Goal: Transaction & Acquisition: Purchase product/service

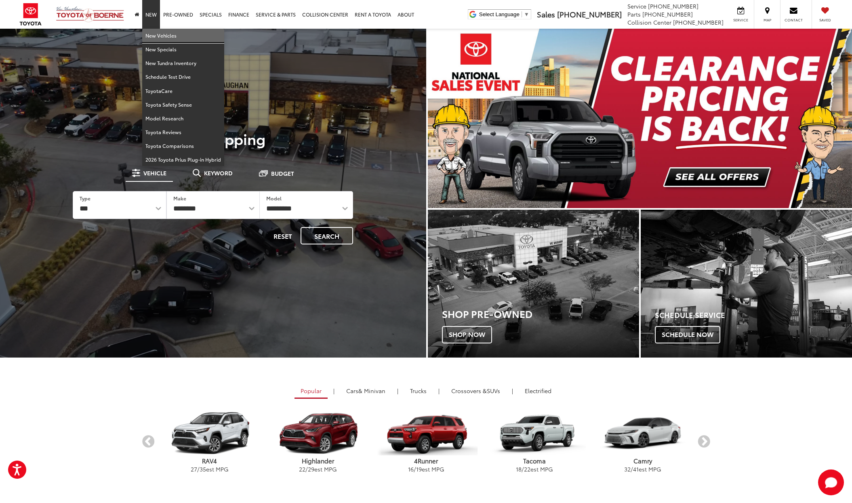
click at [160, 36] on link "New Vehicles" at bounding box center [183, 36] width 82 height 14
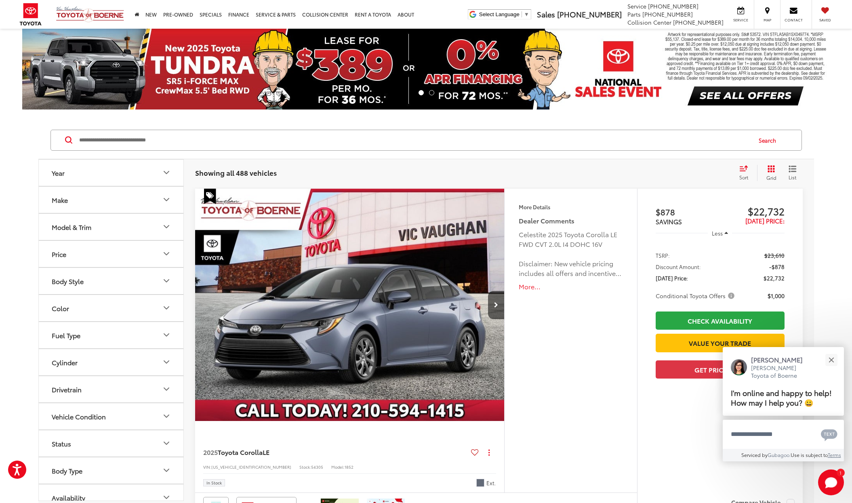
click at [139, 228] on button "Model & Trim" at bounding box center [111, 227] width 145 height 26
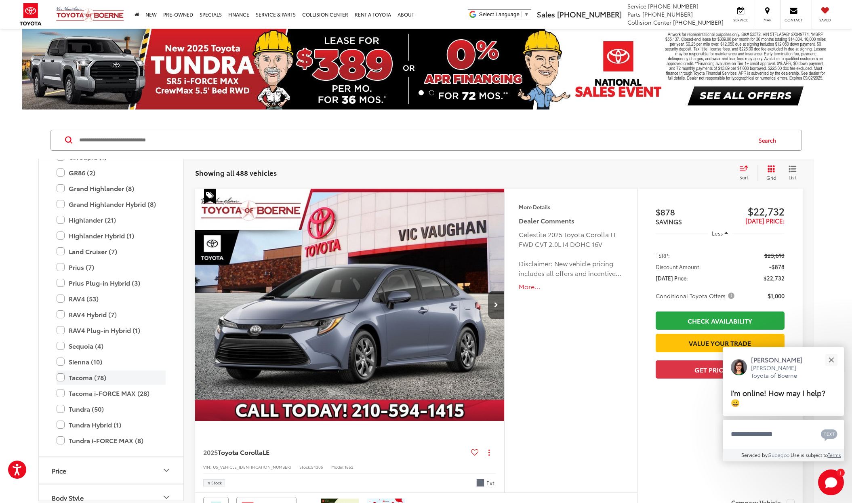
scroll to position [272, 0]
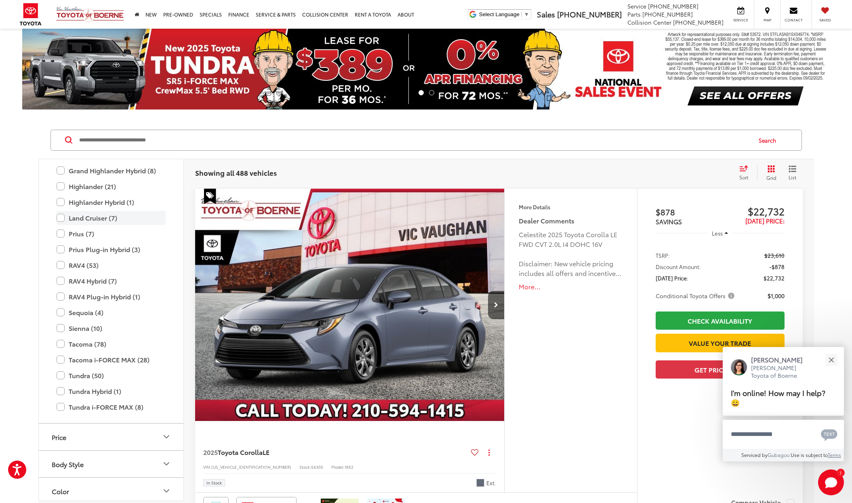
click at [62, 212] on label "Land Cruiser (7)" at bounding box center [111, 218] width 109 height 14
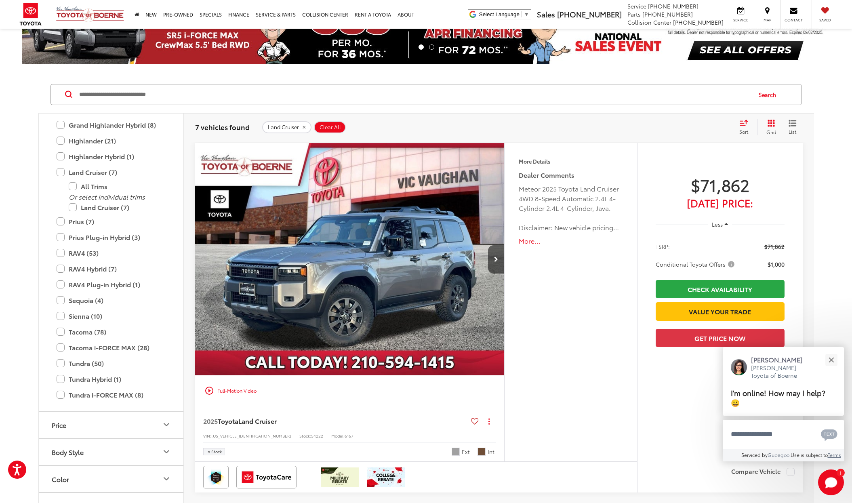
scroll to position [382, 0]
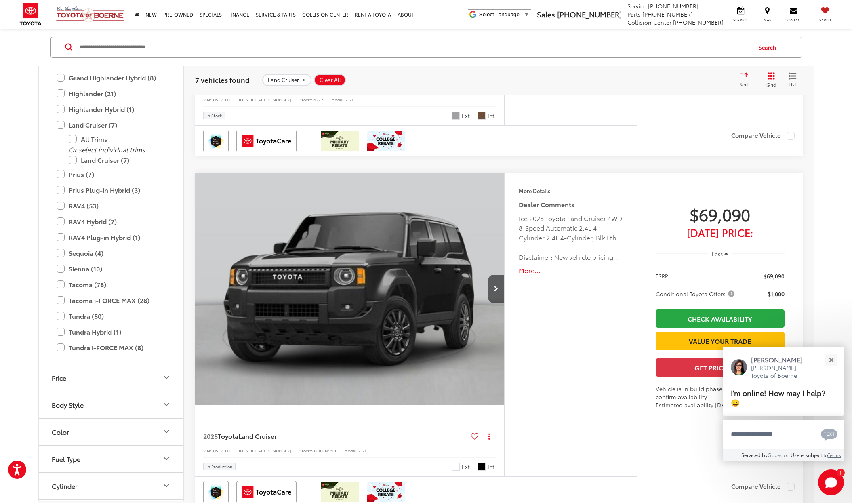
click at [357, 278] on img "2025 Toyota Land Cruiser Land Cruiser 0" at bounding box center [350, 289] width 311 height 233
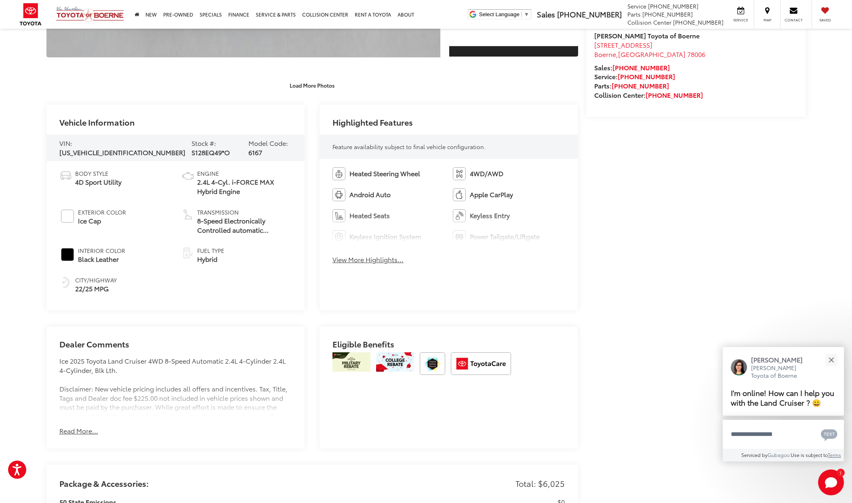
scroll to position [588, 0]
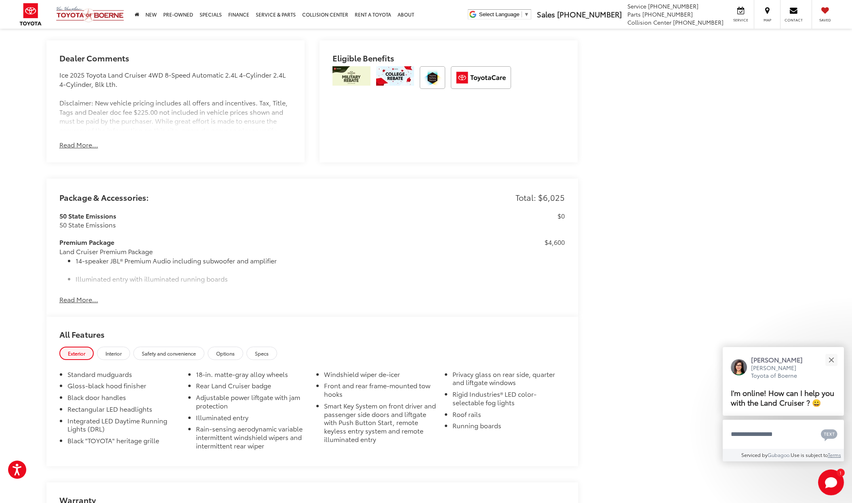
click at [235, 350] on span "Options" at bounding box center [225, 353] width 19 height 7
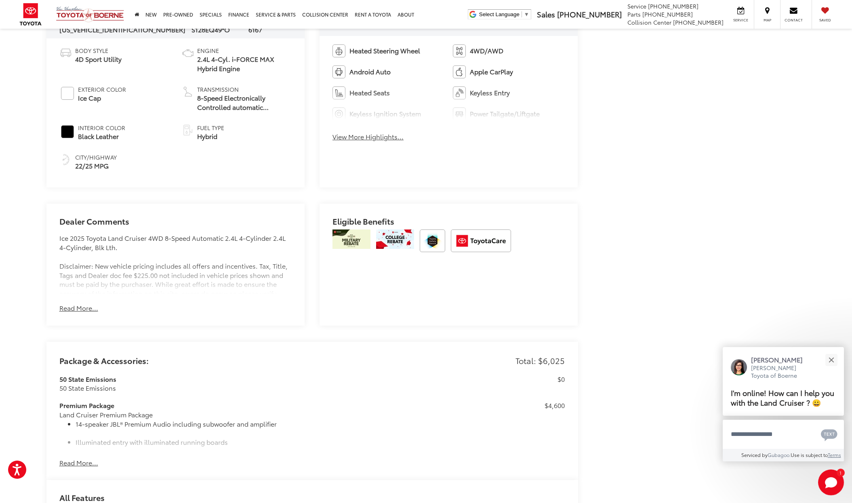
scroll to position [257, 0]
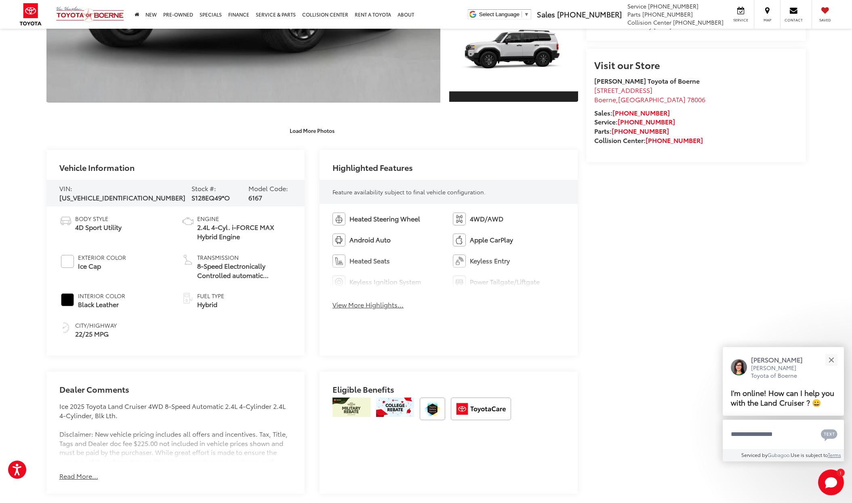
click at [377, 304] on button "View More Highlights..." at bounding box center [368, 304] width 71 height 9
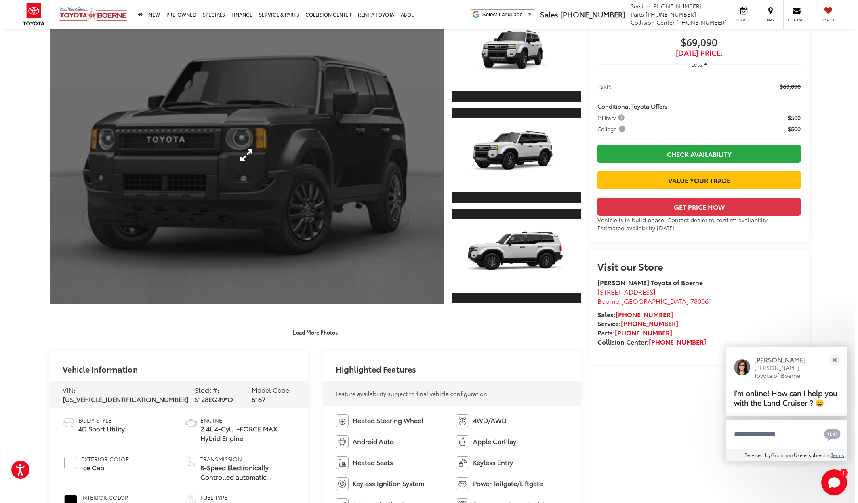
scroll to position [0, 0]
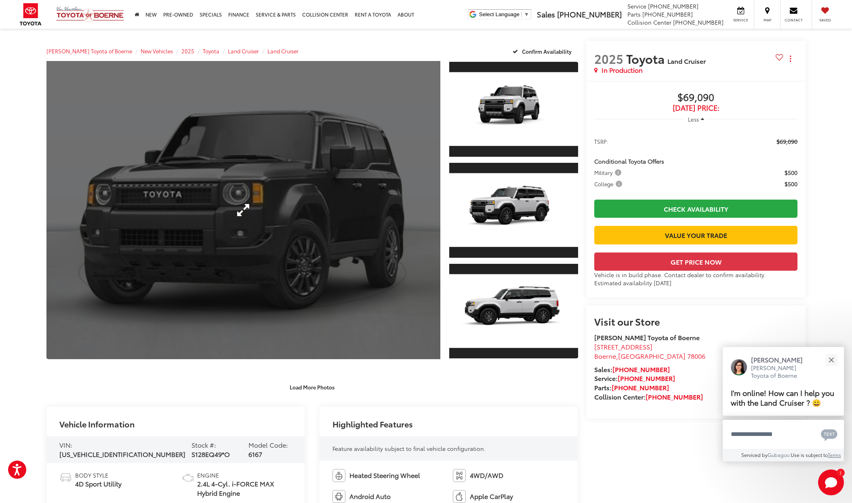
click at [237, 241] on link "Expand Photo 0" at bounding box center [243, 210] width 394 height 298
